Goal: Task Accomplishment & Management: Manage account settings

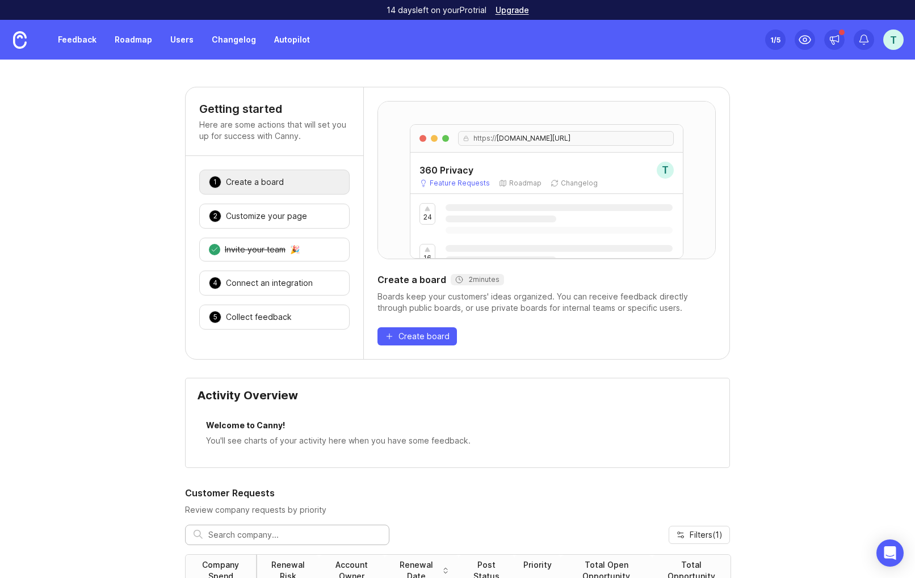
click at [893, 39] on div "T" at bounding box center [893, 40] width 20 height 20
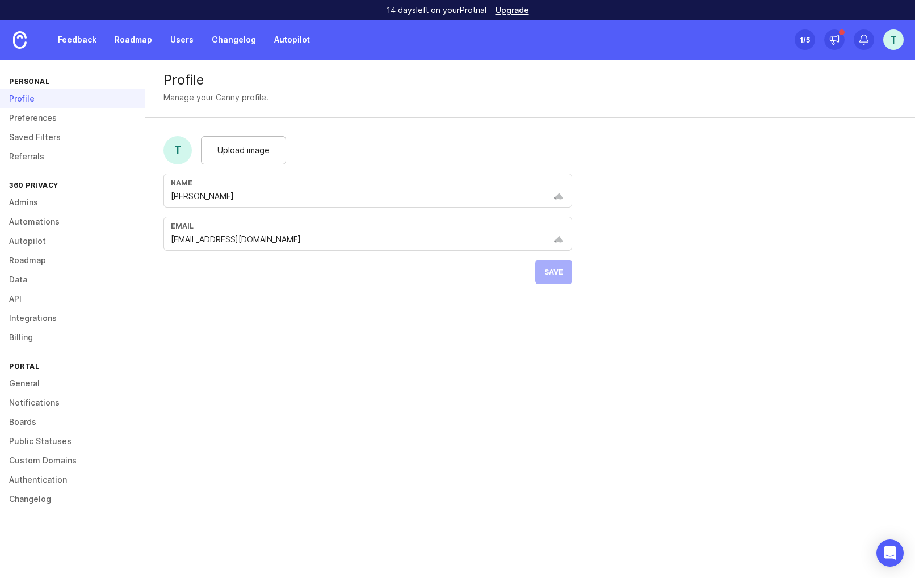
click at [24, 202] on link "Admins" at bounding box center [72, 202] width 145 height 19
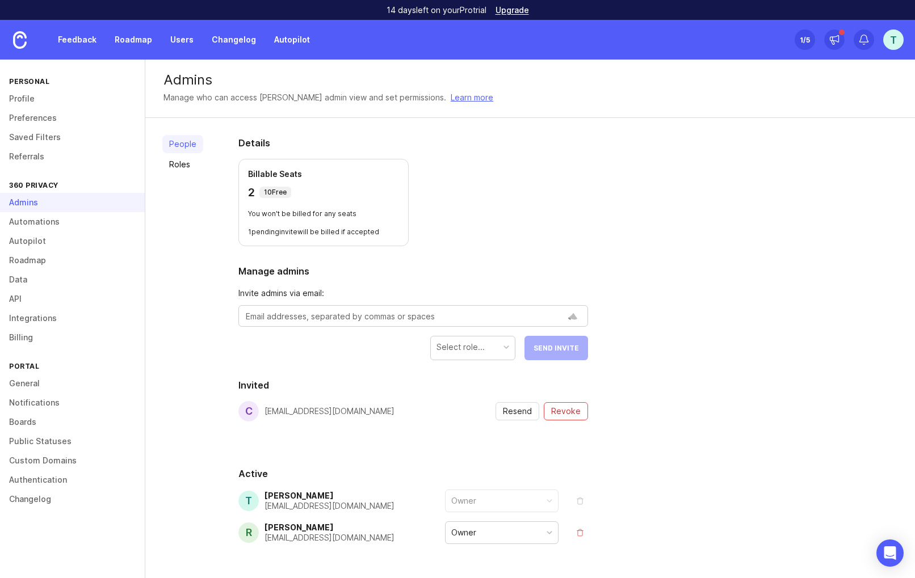
scroll to position [38, 0]
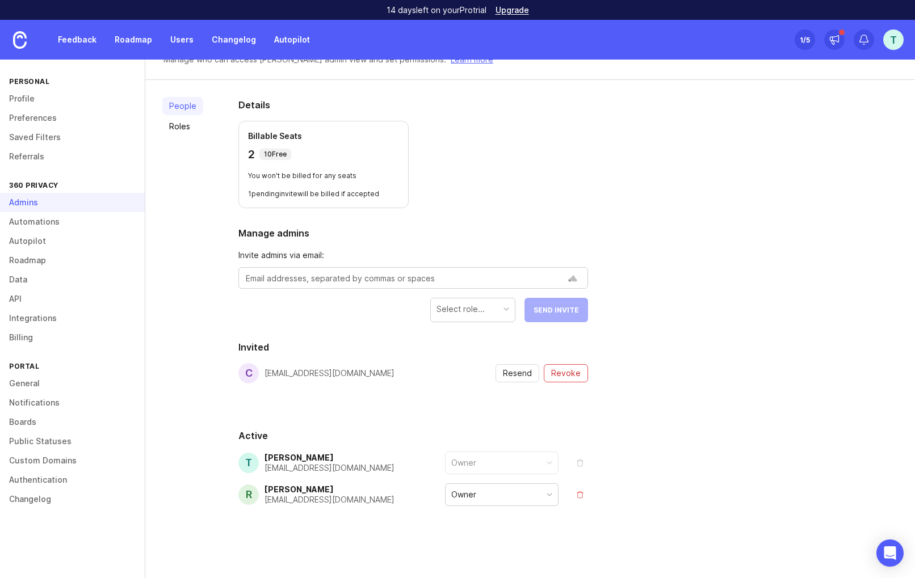
click at [9, 301] on link "API" at bounding box center [72, 298] width 145 height 19
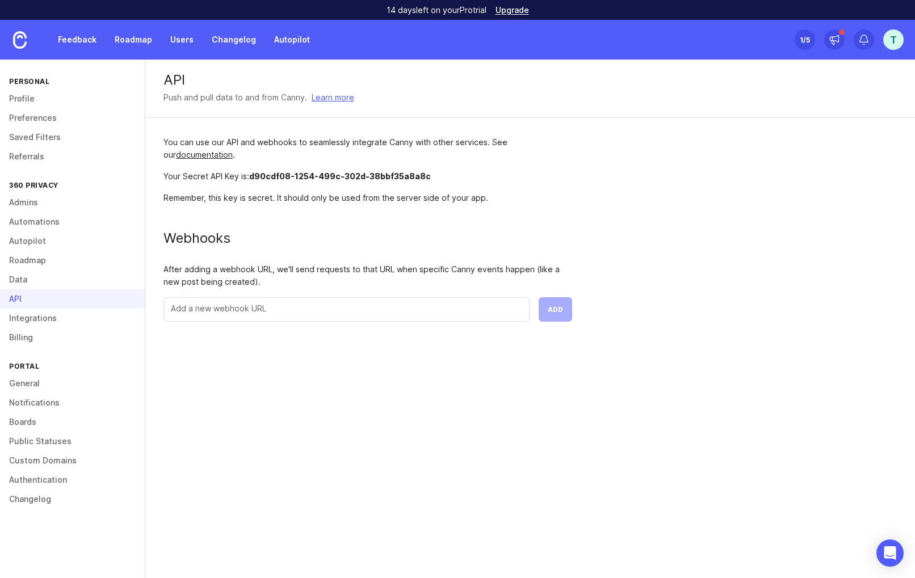
click at [44, 456] on link "Custom Domains" at bounding box center [72, 460] width 145 height 19
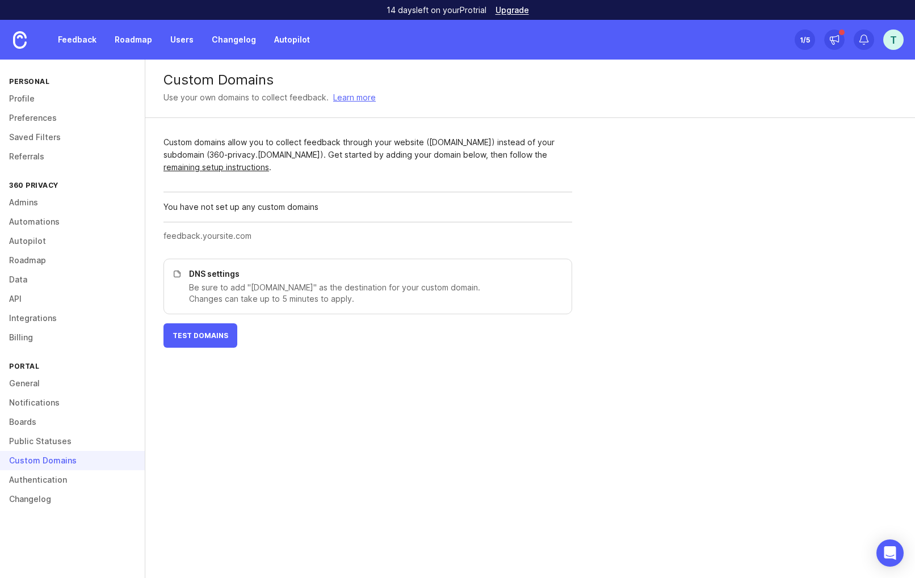
click at [43, 474] on link "Authentication" at bounding box center [72, 479] width 145 height 19
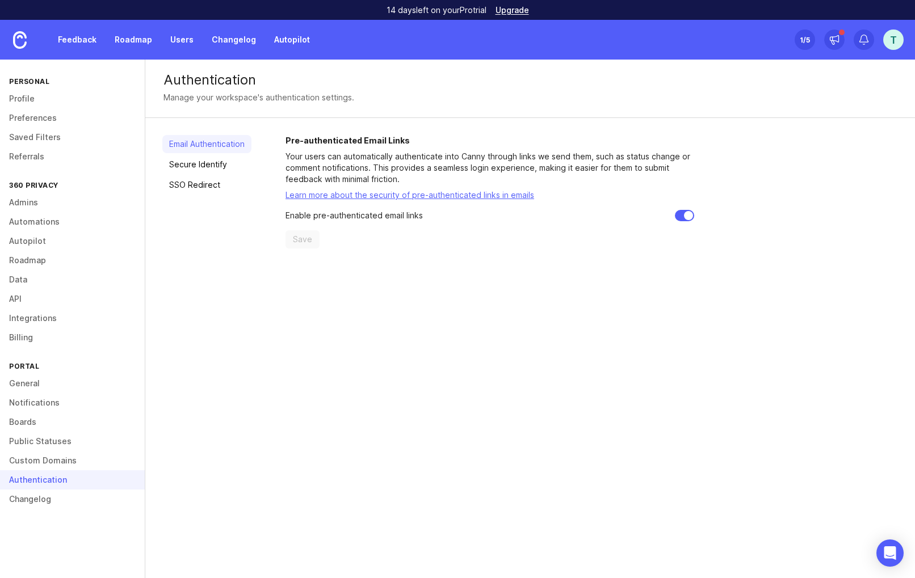
click at [209, 188] on link "SSO Redirect" at bounding box center [206, 185] width 89 height 18
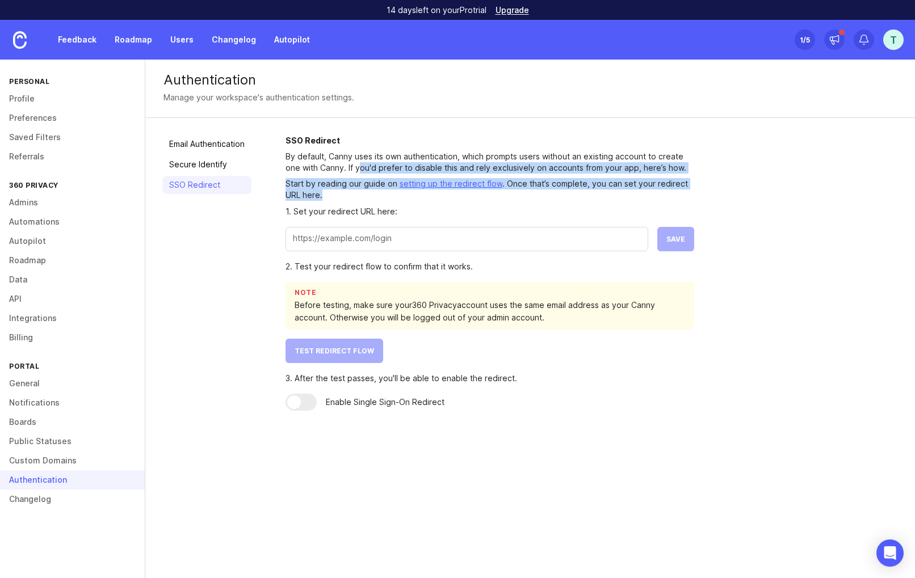
drag, startPoint x: 360, startPoint y: 168, endPoint x: 610, endPoint y: 191, distance: 250.7
click at [610, 191] on div "SSO Redirect By default, Canny uses its own authentication, which prompts users…" at bounding box center [489, 273] width 409 height 276
click at [610, 191] on p "Start by reading our guide on setting up the redirect flow . Once that’s comple…" at bounding box center [489, 189] width 409 height 23
